Goal: Task Accomplishment & Management: Complete application form

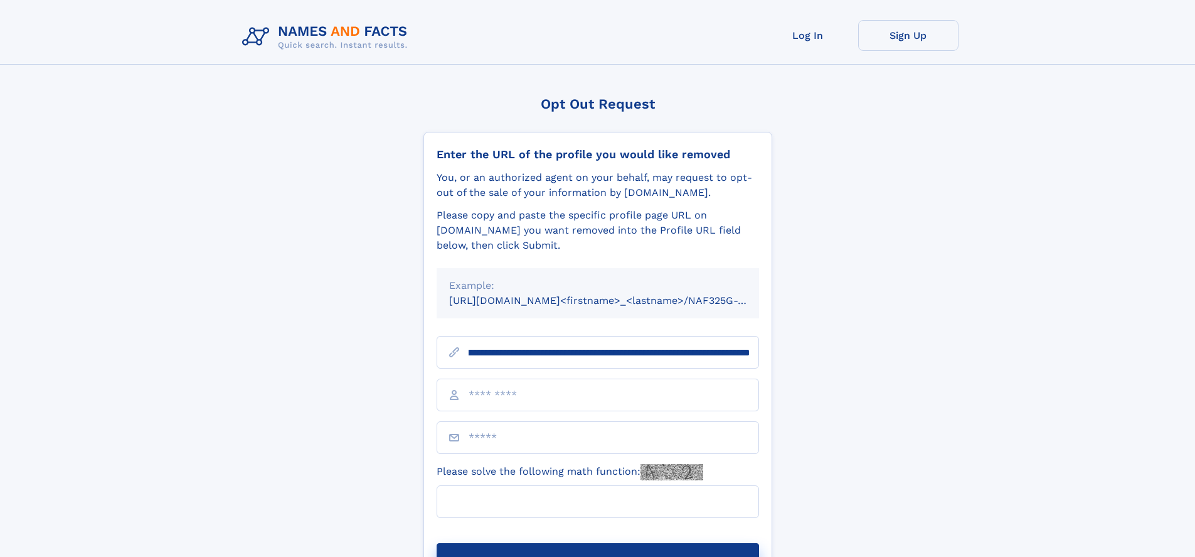
scroll to position [0, 153]
type input "**********"
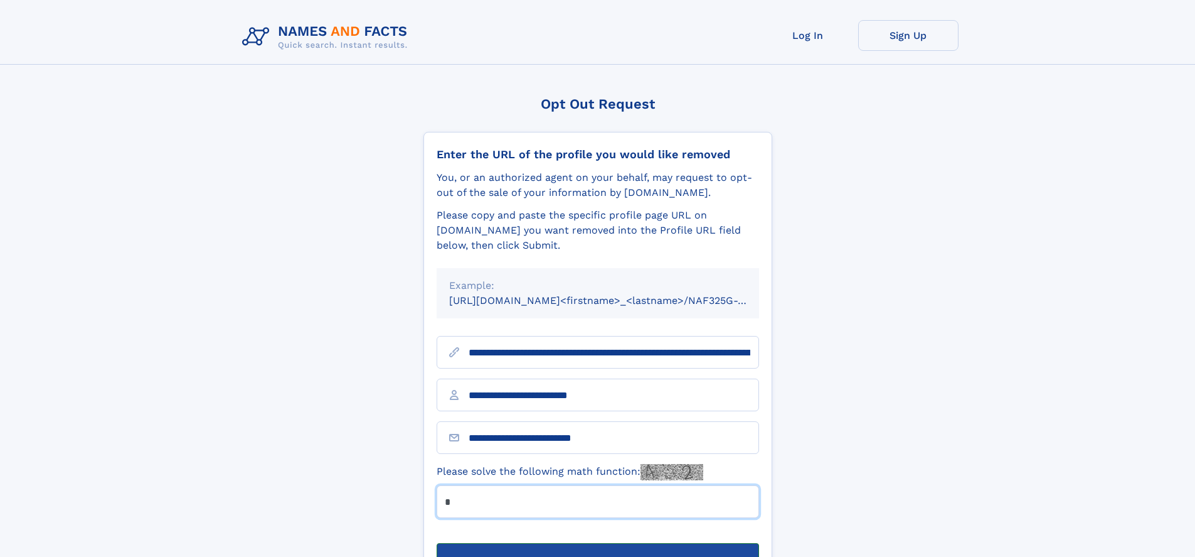
type input "*"
click at [597, 543] on button "Submit Opt Out Request" at bounding box center [598, 563] width 323 height 40
